Goal: Obtain resource: Obtain resource

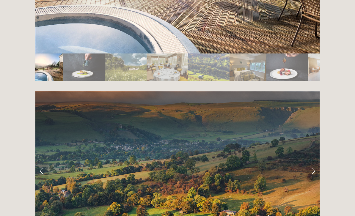
scroll to position [1039, 0]
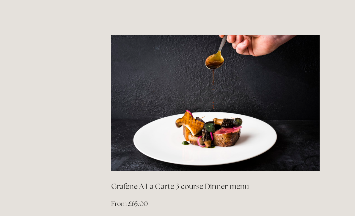
scroll to position [910, 0]
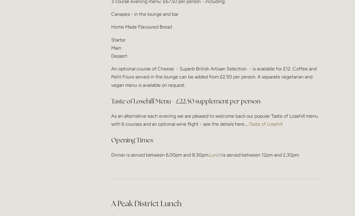
scroll to position [778, 0]
click at [271, 121] on link "Taste of Losehill" at bounding box center [266, 124] width 34 height 6
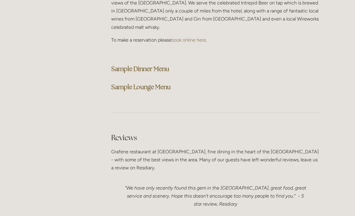
scroll to position [1551, 0]
click at [162, 65] on strong "Sample Dinner Menu" at bounding box center [140, 69] width 58 height 8
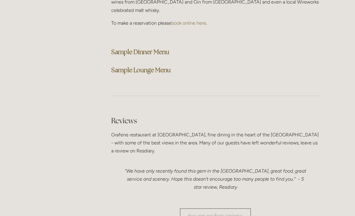
scroll to position [1570, 0]
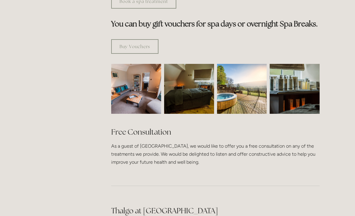
scroll to position [317, 0]
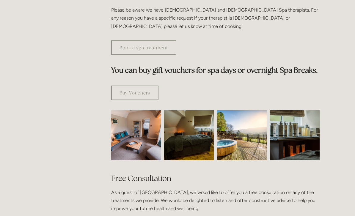
click at [158, 130] on img at bounding box center [136, 135] width 75 height 50
click at [203, 131] on img at bounding box center [188, 135] width 75 height 50
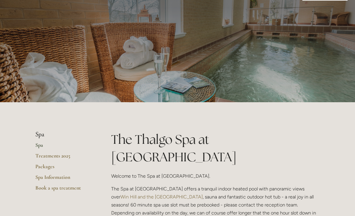
scroll to position [23, 0]
click at [66, 176] on link "Spa Information" at bounding box center [63, 179] width 57 height 11
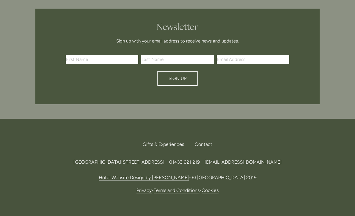
scroll to position [711, 0]
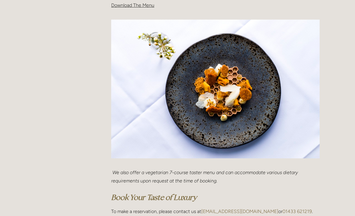
click at [255, 45] on img at bounding box center [215, 89] width 208 height 139
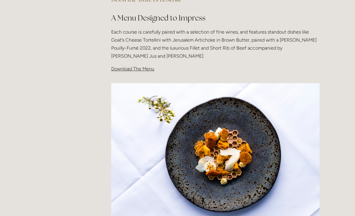
scroll to position [184, 0]
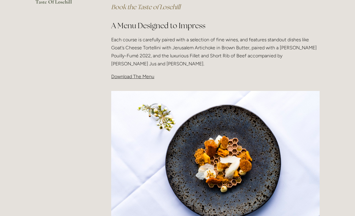
click at [145, 74] on span "Download The Menu" at bounding box center [132, 77] width 43 height 6
click at [150, 74] on span "Download The Menu" at bounding box center [132, 77] width 43 height 6
click at [146, 78] on p "Download The Menu" at bounding box center [215, 76] width 208 height 8
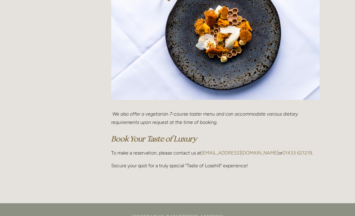
scroll to position [321, 0]
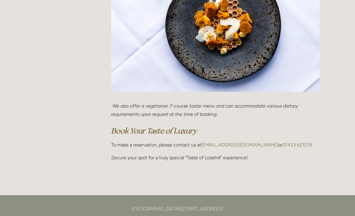
click at [250, 72] on img at bounding box center [215, 22] width 208 height 139
